Goal: Find specific page/section

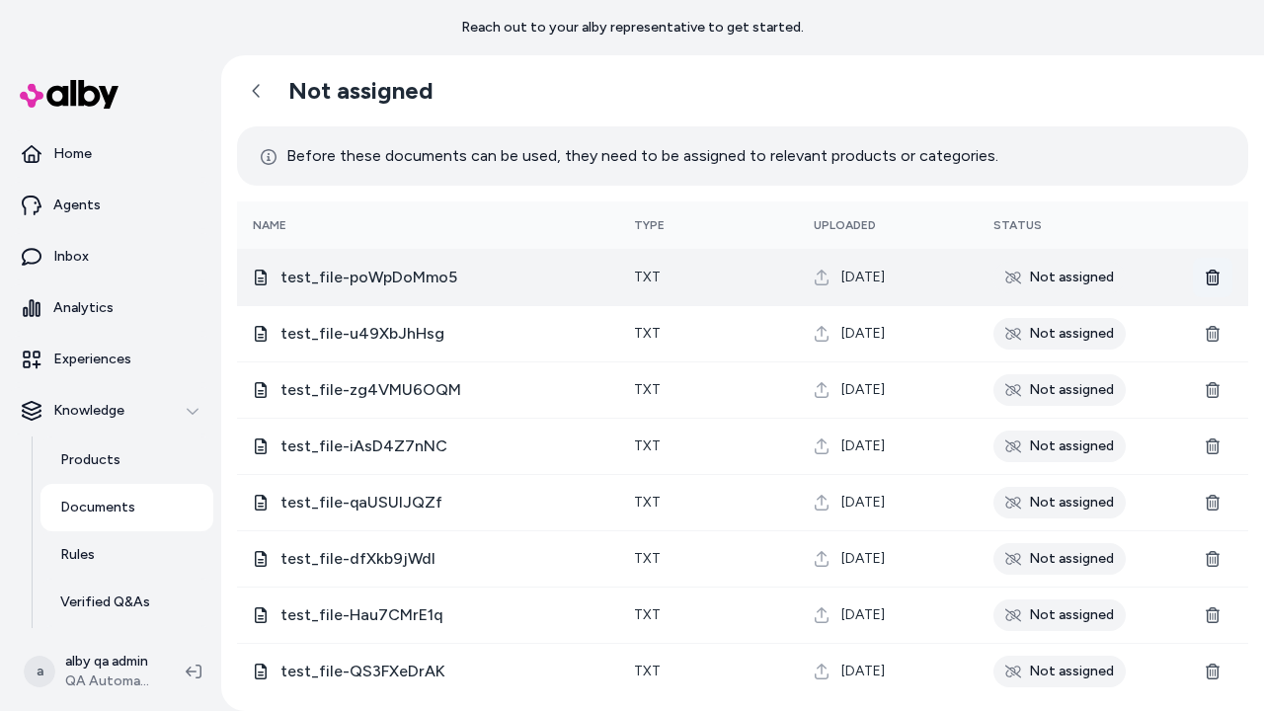
click at [1213, 276] on icon at bounding box center [1213, 278] width 14 height 16
